Goal: Obtain resource: Obtain resource

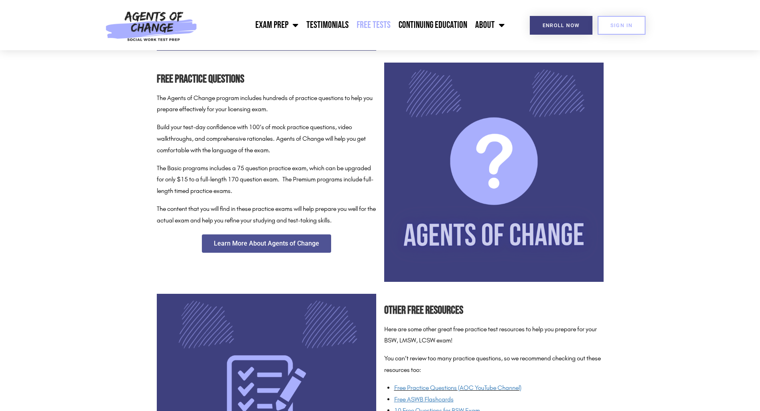
scroll to position [212, 0]
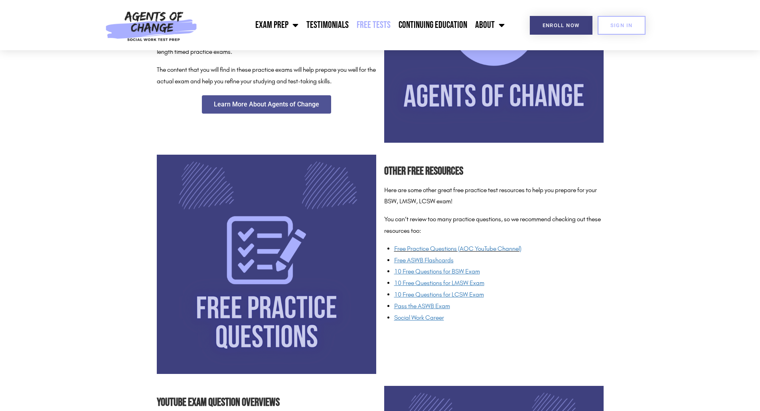
scroll to position [482, 0]
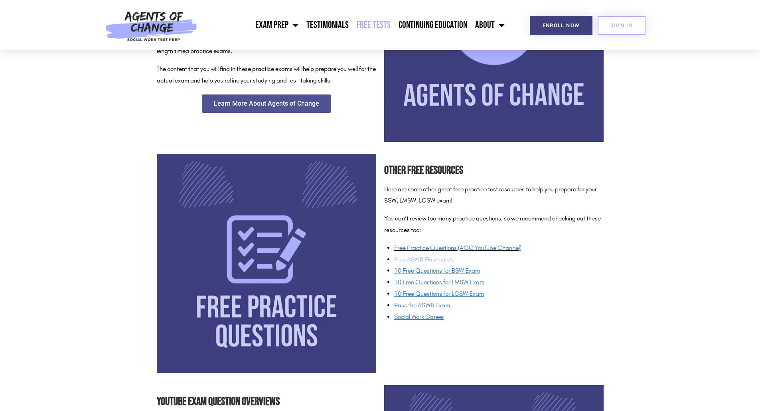
click at [414, 262] on u "Free ASWB Flashcards" at bounding box center [423, 260] width 59 height 8
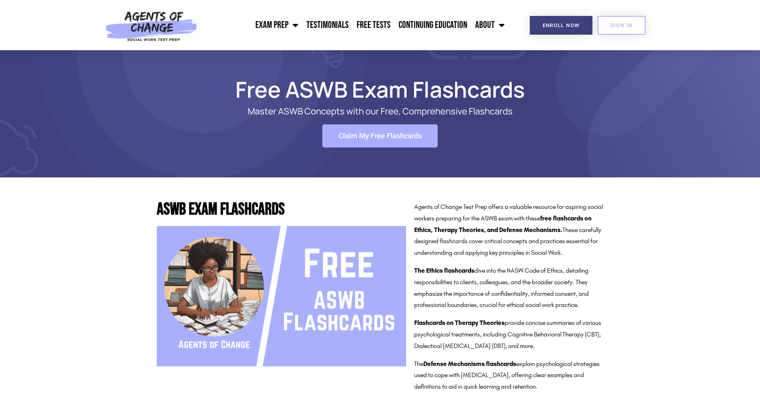
click at [349, 138] on span "Claim My Free Flashcards" at bounding box center [379, 135] width 83 height 7
